Goal: Transaction & Acquisition: Book appointment/travel/reservation

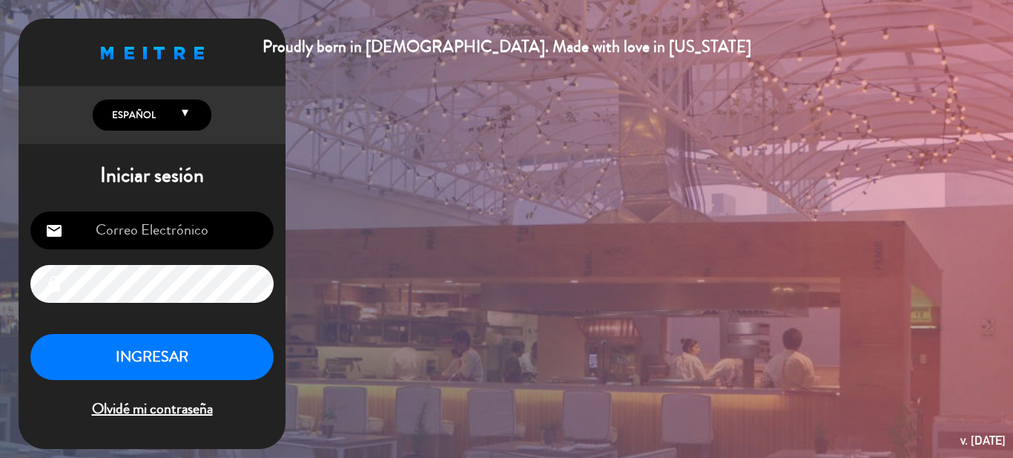
type input "[EMAIL_ADDRESS][DOMAIN_NAME]"
click at [201, 369] on button "INGRESAR" at bounding box center [151, 357] width 243 height 47
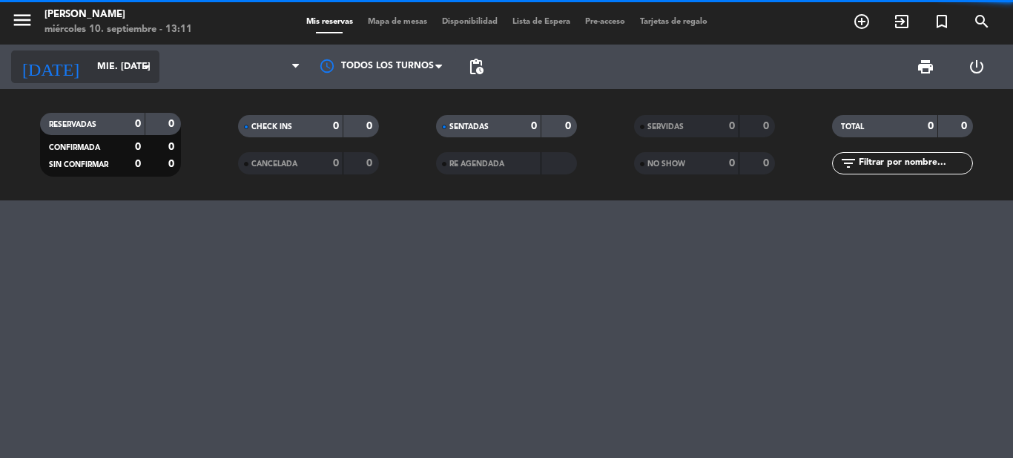
click at [121, 73] on input "mié. [DATE]" at bounding box center [152, 66] width 125 height 25
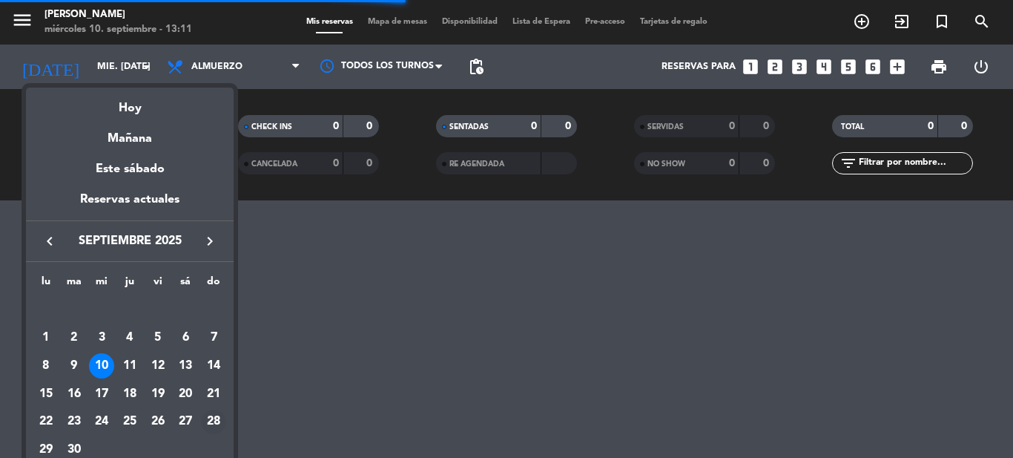
click at [210, 418] on div "28" at bounding box center [213, 421] width 25 height 25
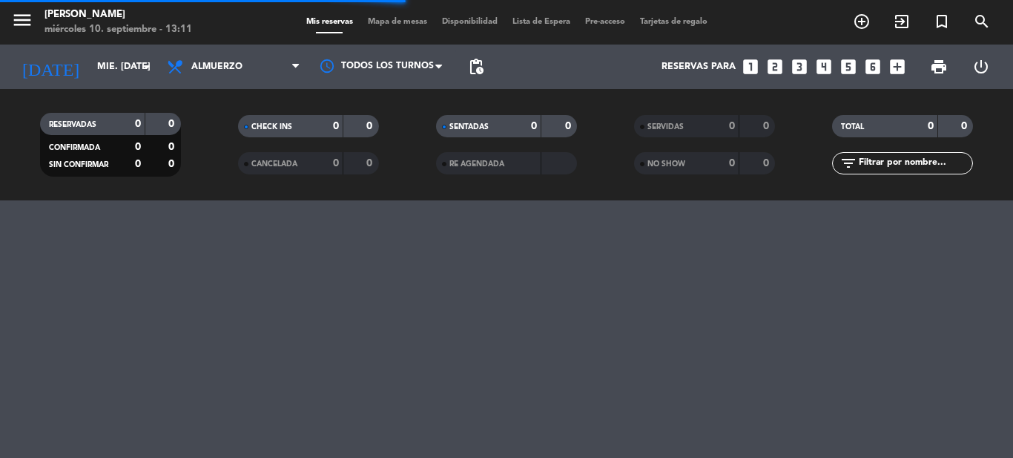
type input "dom. [DATE]"
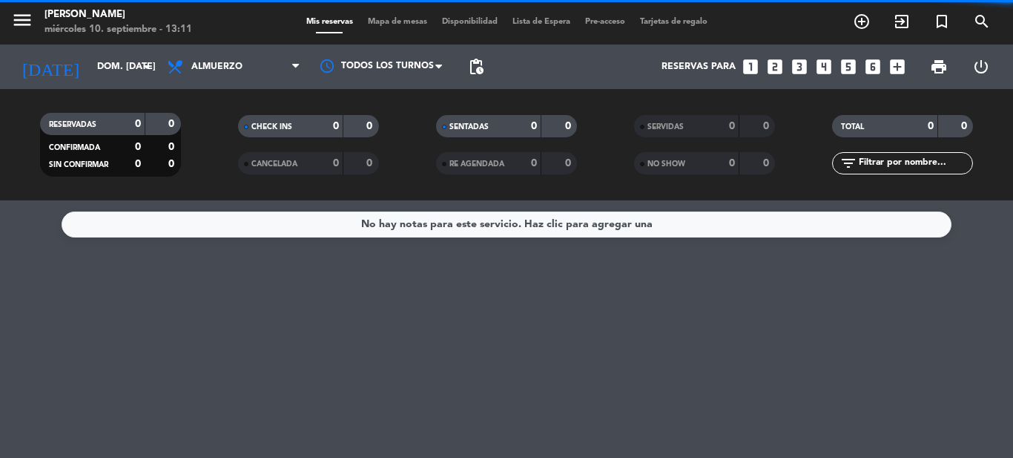
click at [228, 66] on span "Almuerzo" at bounding box center [216, 67] width 51 height 10
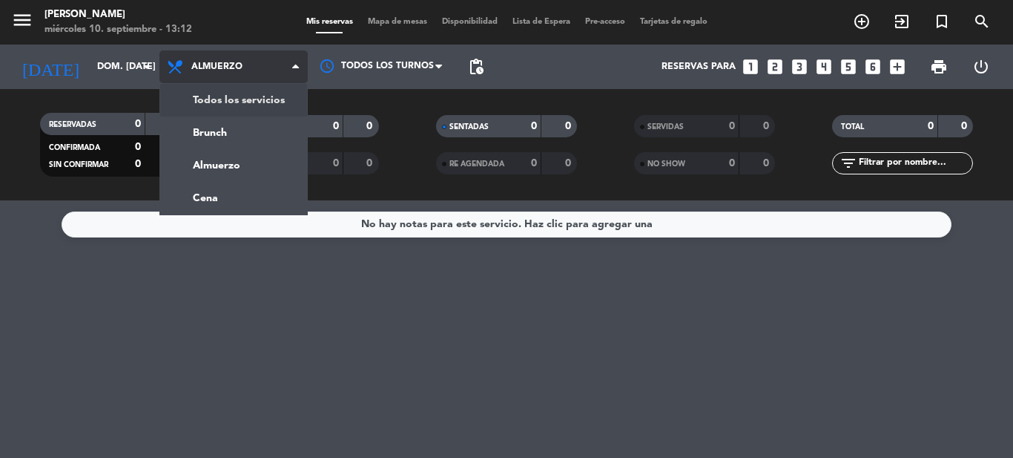
click at [244, 93] on div "menu [PERSON_NAME] miércoles 10. septiembre - 13:12 Mis reservas Mapa de mesas …" at bounding box center [506, 100] width 1013 height 200
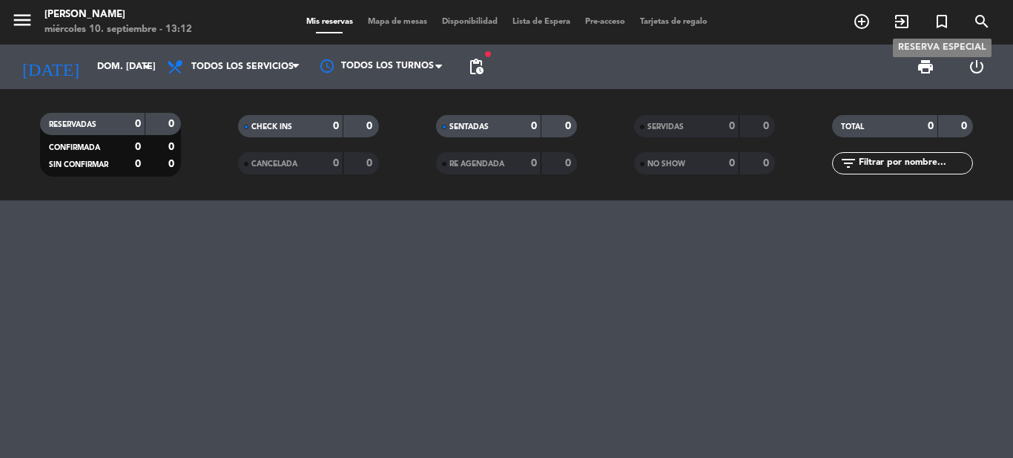
click at [945, 22] on icon "turned_in_not" at bounding box center [942, 22] width 18 height 18
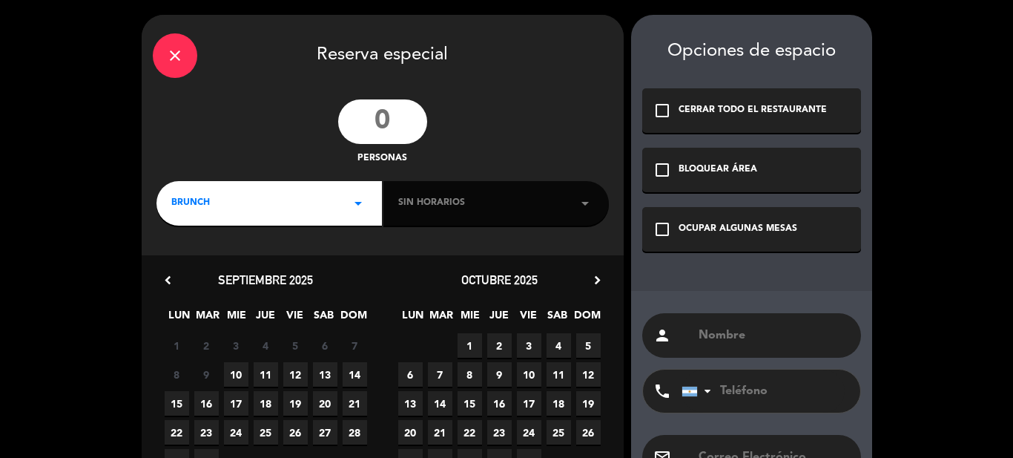
click at [397, 134] on input "number" at bounding box center [382, 121] width 89 height 45
type input "13"
click at [397, 201] on div "Sin horarios arrow_drop_down" at bounding box center [495, 203] width 225 height 45
click at [343, 227] on div "close Reserva especial 13 personas BRUNCH arrow_drop_down Sin horarios arrow_dr…" at bounding box center [383, 282] width 482 height 535
click at [345, 217] on div "BRUNCH arrow_drop_down" at bounding box center [268, 203] width 225 height 45
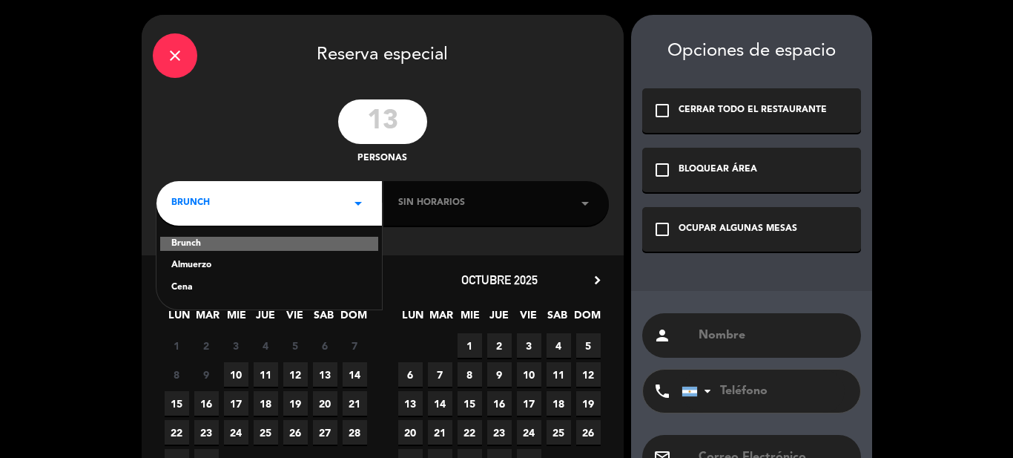
click at [290, 258] on div "Almuerzo" at bounding box center [269, 265] width 196 height 15
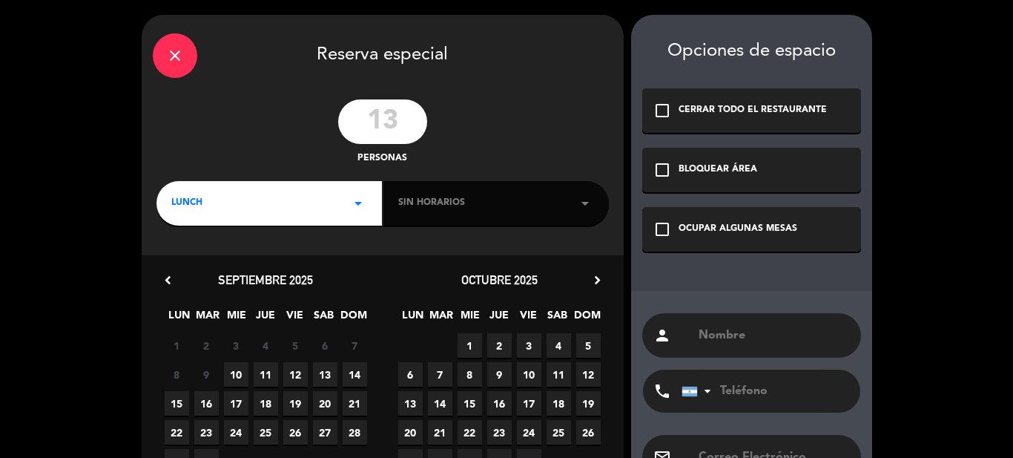
click at [472, 219] on div "Sin horarios arrow_drop_down" at bounding box center [495, 203] width 225 height 45
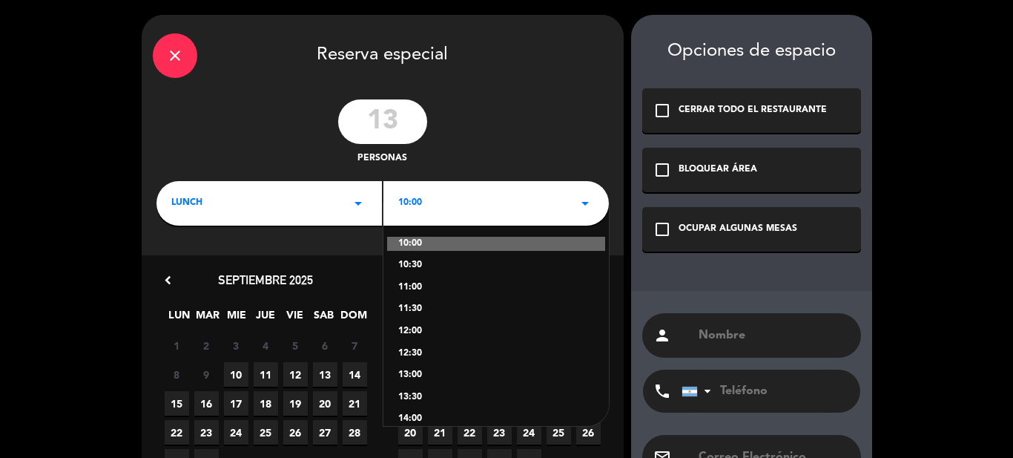
click at [469, 198] on div "10:00 arrow_drop_down" at bounding box center [495, 203] width 225 height 45
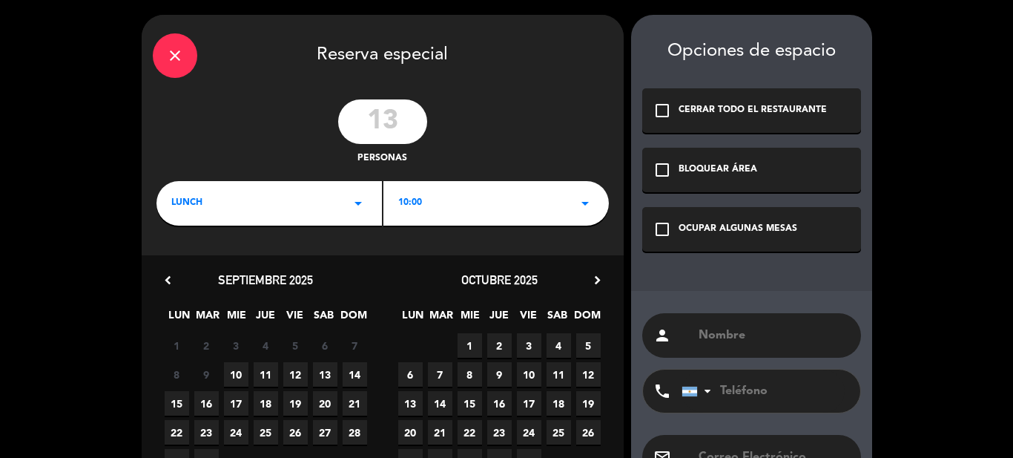
click at [469, 201] on div "10:00 arrow_drop_down" at bounding box center [495, 203] width 225 height 45
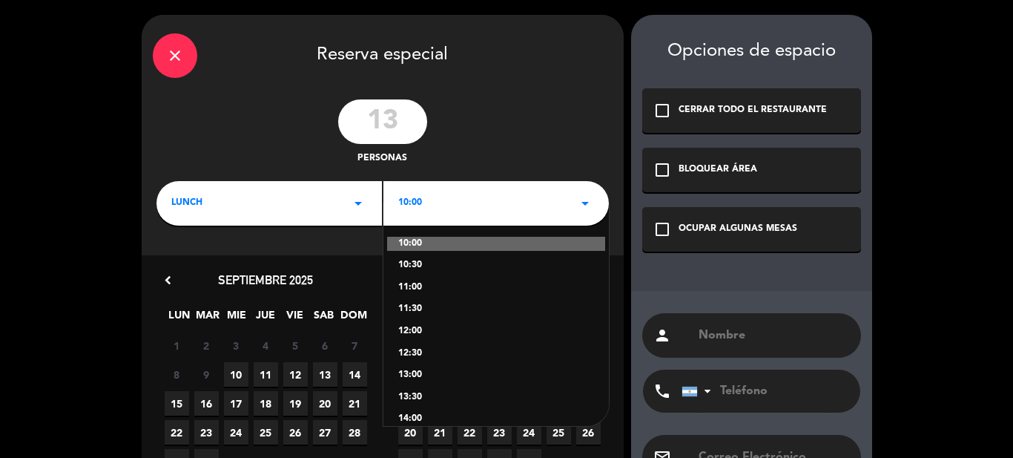
click at [423, 416] on div "14:00" at bounding box center [496, 419] width 196 height 15
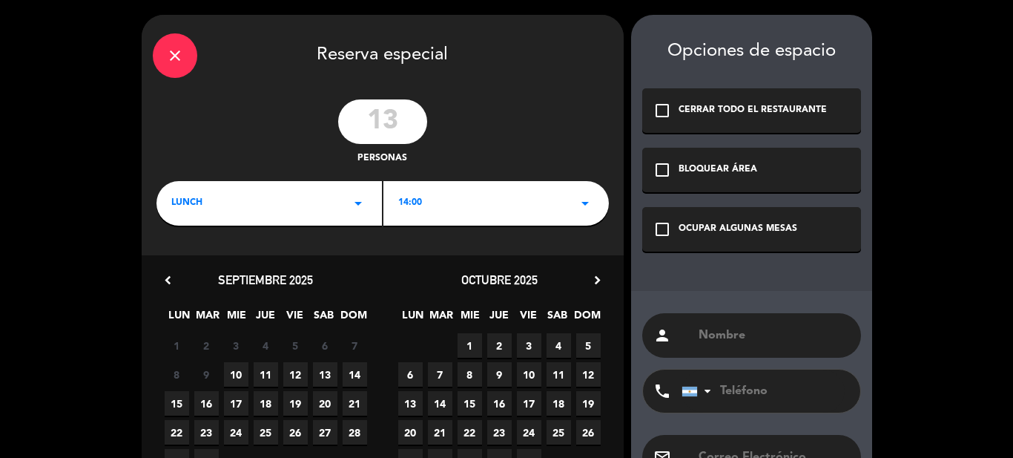
click at [348, 429] on span "28" at bounding box center [355, 432] width 24 height 24
click at [695, 336] on div "person" at bounding box center [751, 335] width 219 height 45
click at [724, 336] on input "text" at bounding box center [773, 335] width 153 height 21
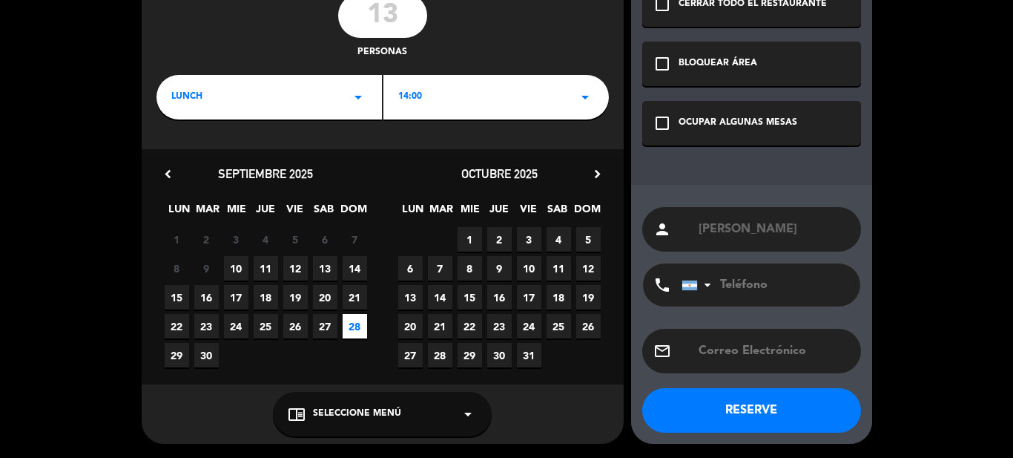
type input "[PERSON_NAME]"
click at [764, 412] on button "RESERVE" at bounding box center [751, 410] width 219 height 45
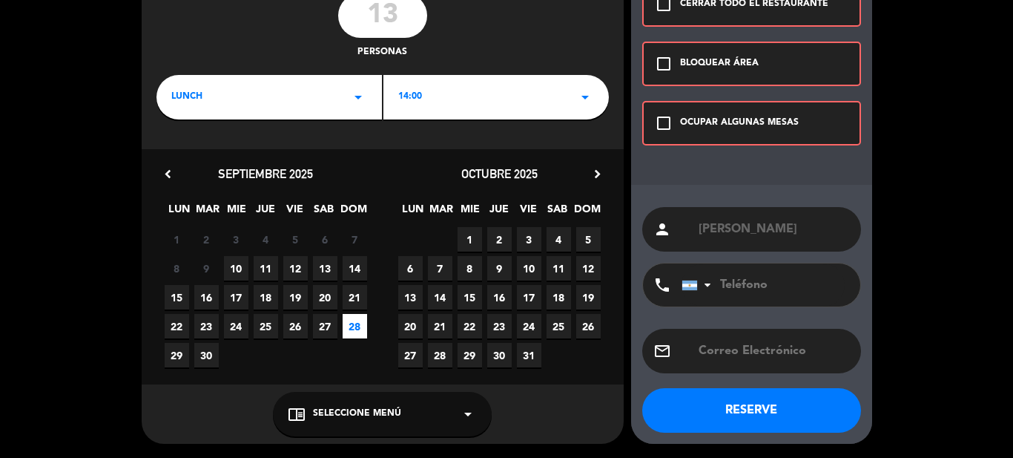
click at [659, 116] on icon "check_box_outline_blank" at bounding box center [664, 123] width 18 height 18
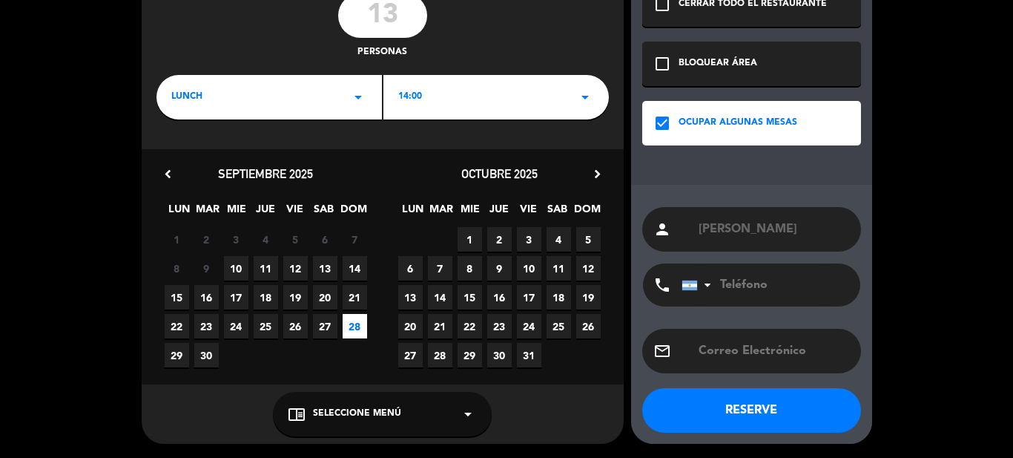
click at [748, 415] on button "RESERVE" at bounding box center [751, 410] width 219 height 45
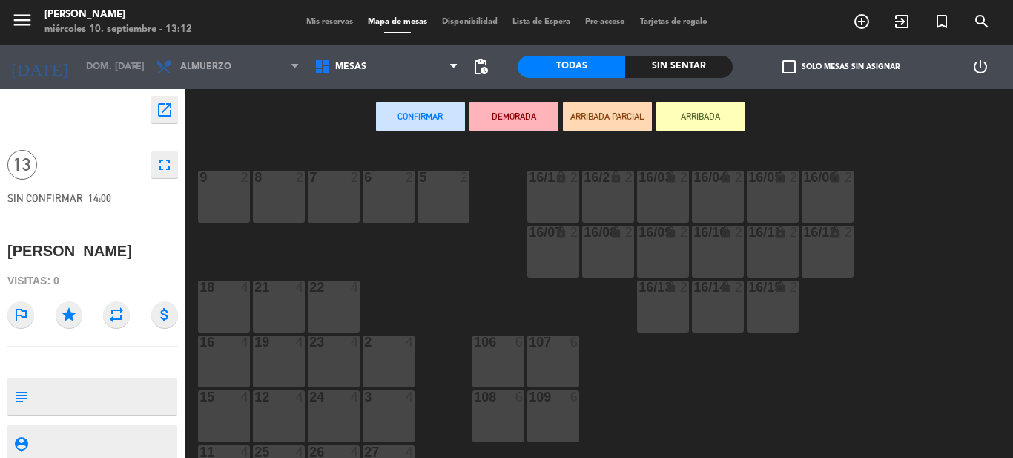
click at [382, 194] on div "6 2" at bounding box center [389, 197] width 52 height 52
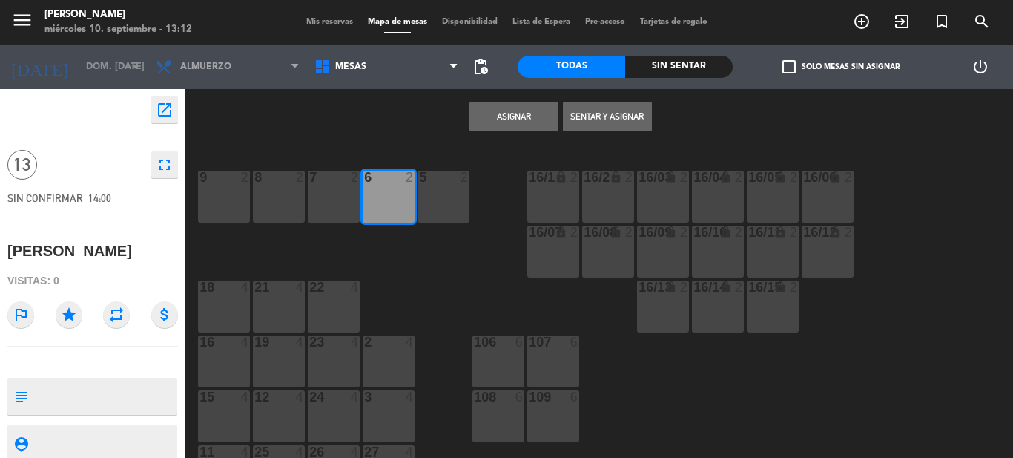
click at [604, 119] on button "Sentar y Asignar" at bounding box center [607, 117] width 89 height 30
